Goal: Transaction & Acquisition: Purchase product/service

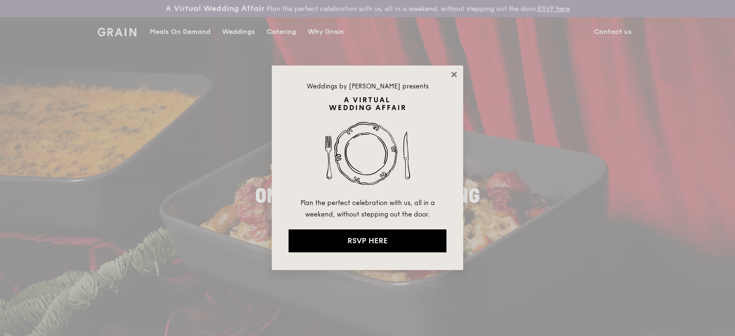
click at [453, 76] on icon at bounding box center [453, 74] width 5 height 5
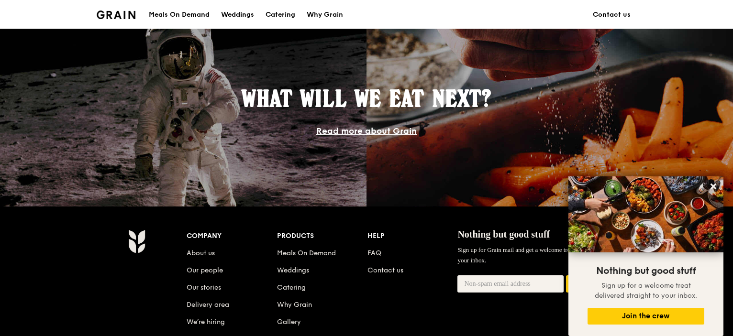
scroll to position [862, 0]
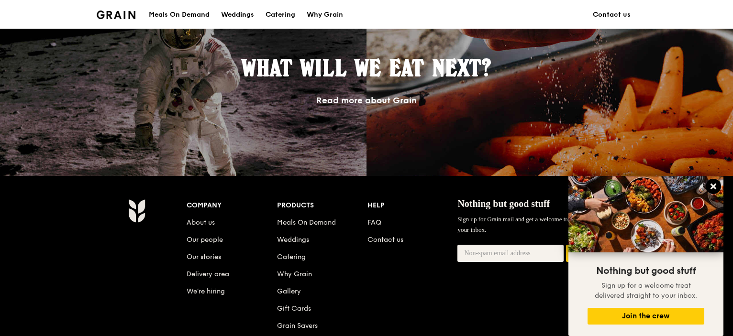
click at [714, 187] on icon at bounding box center [714, 187] width 6 height 6
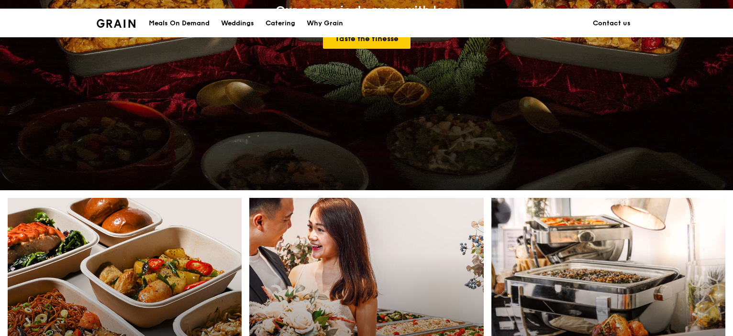
scroll to position [0, 0]
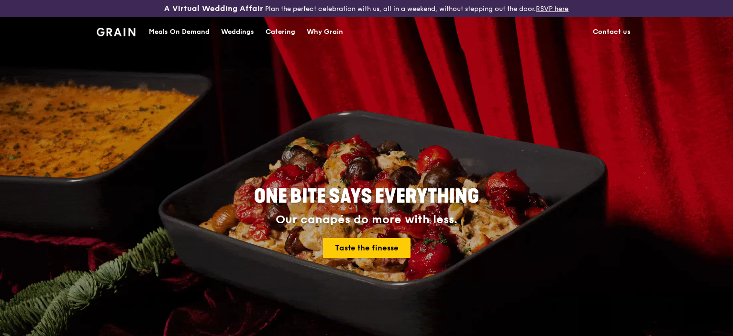
click at [189, 32] on div "Meals On Demand" at bounding box center [179, 32] width 61 height 29
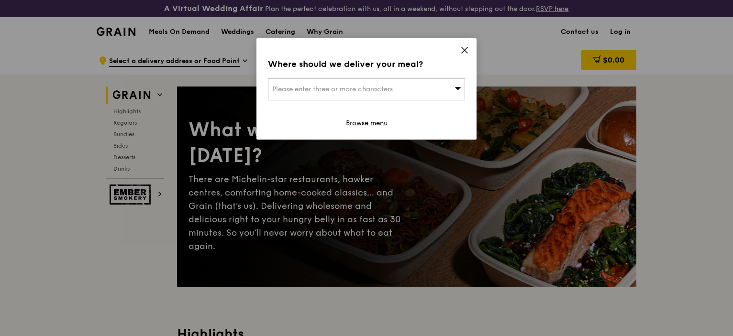
click at [461, 51] on icon at bounding box center [464, 50] width 9 height 9
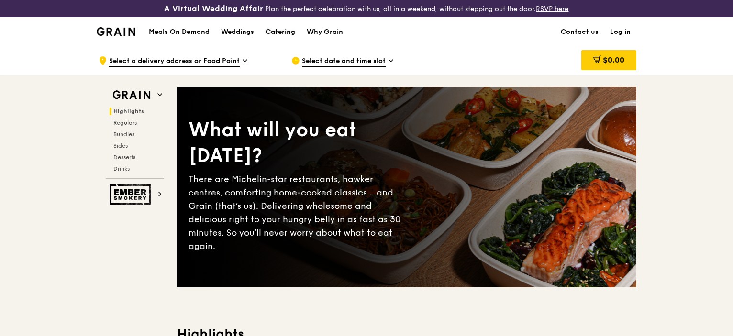
click at [290, 34] on div "Catering" at bounding box center [281, 32] width 30 height 29
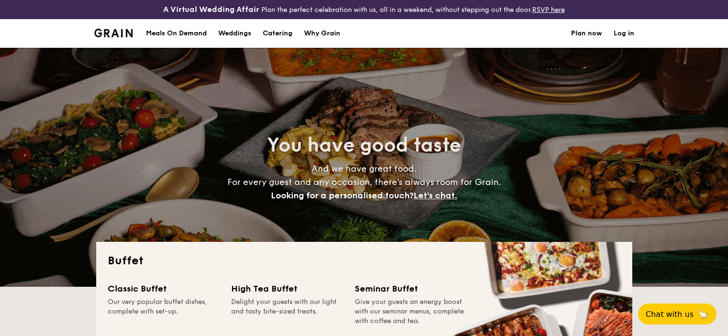
select select
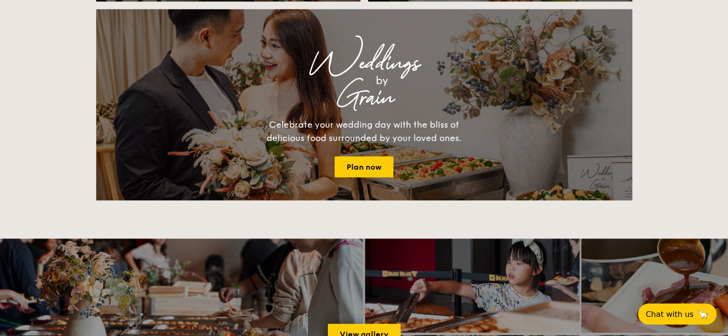
scroll to position [1101, 0]
